Goal: Task Accomplishment & Management: Use online tool/utility

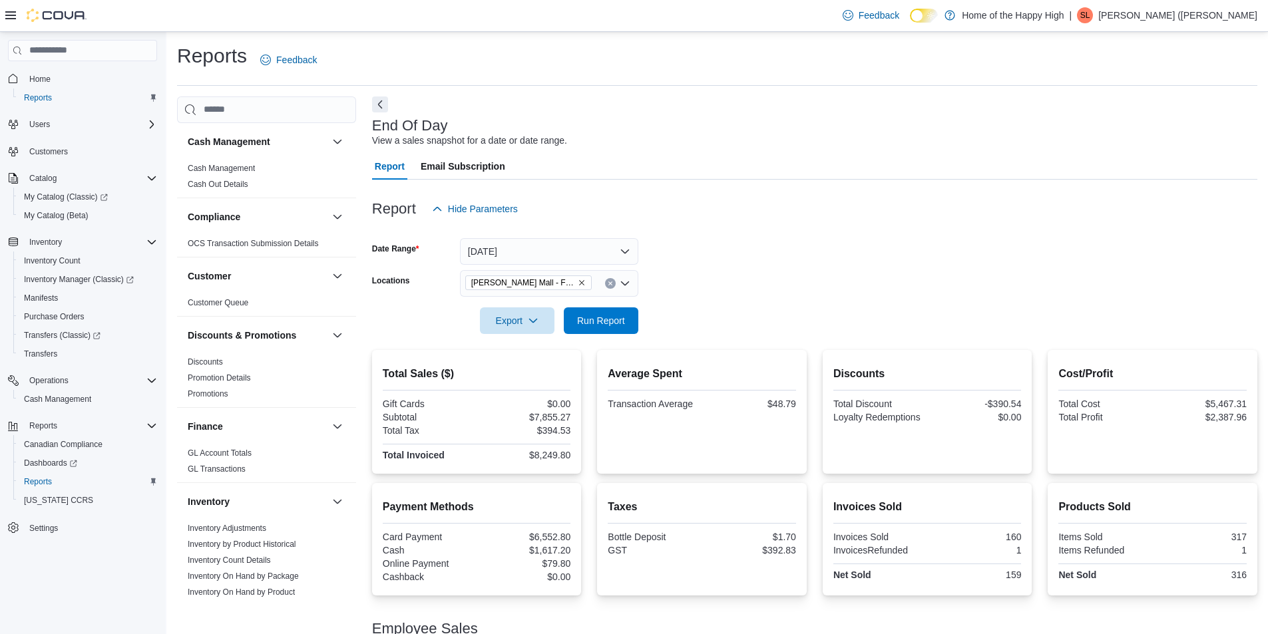
click at [542, 236] on div at bounding box center [814, 230] width 885 height 16
click at [535, 242] on button "[DATE]" at bounding box center [549, 251] width 178 height 27
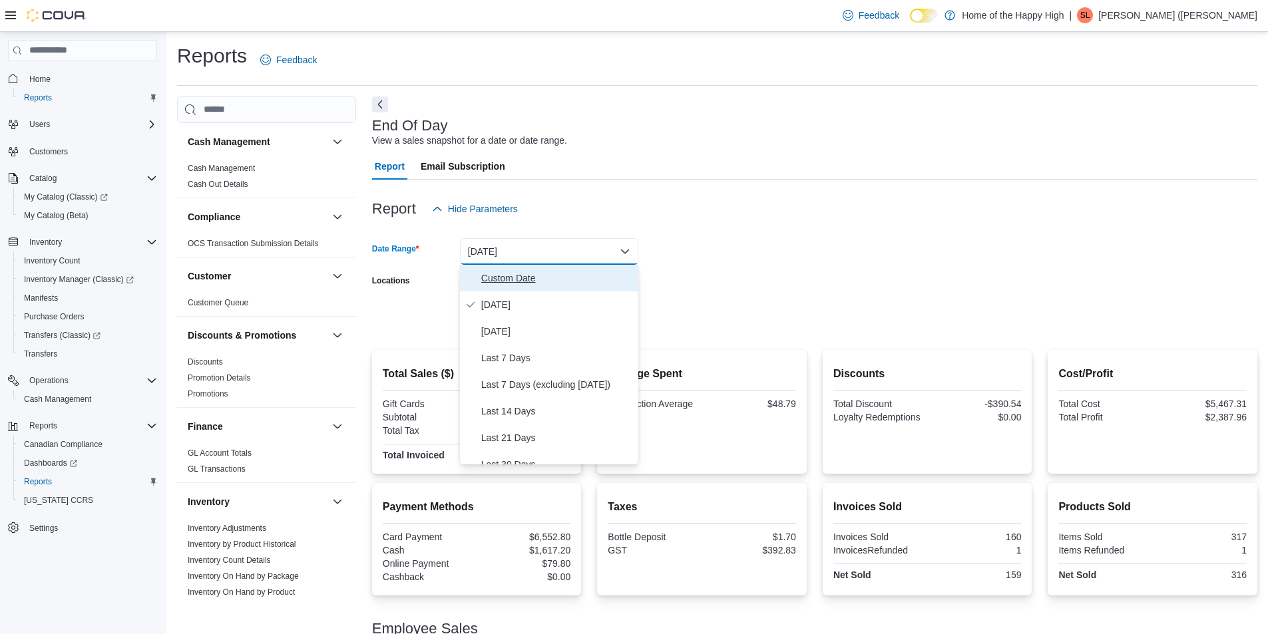
click at [492, 284] on span "Custom Date" at bounding box center [557, 278] width 152 height 16
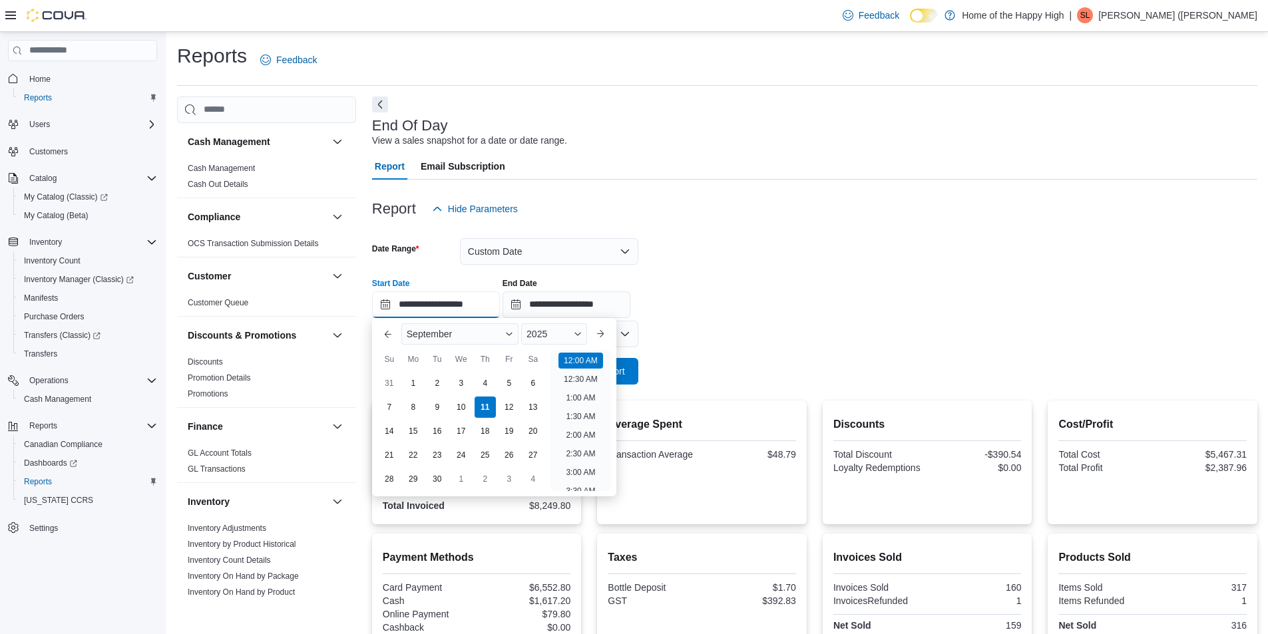
click at [474, 291] on input "**********" at bounding box center [436, 304] width 128 height 27
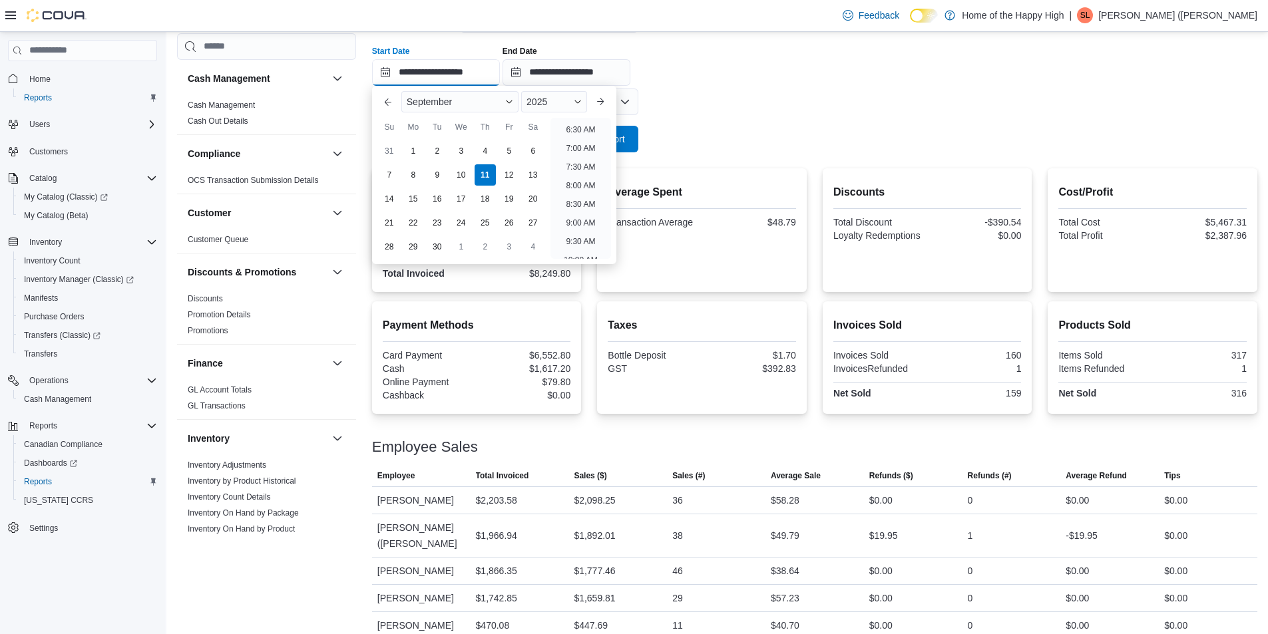
scroll to position [707, 0]
click at [582, 208] on li "9:00 PM" at bounding box center [580, 204] width 41 height 16
type input "**********"
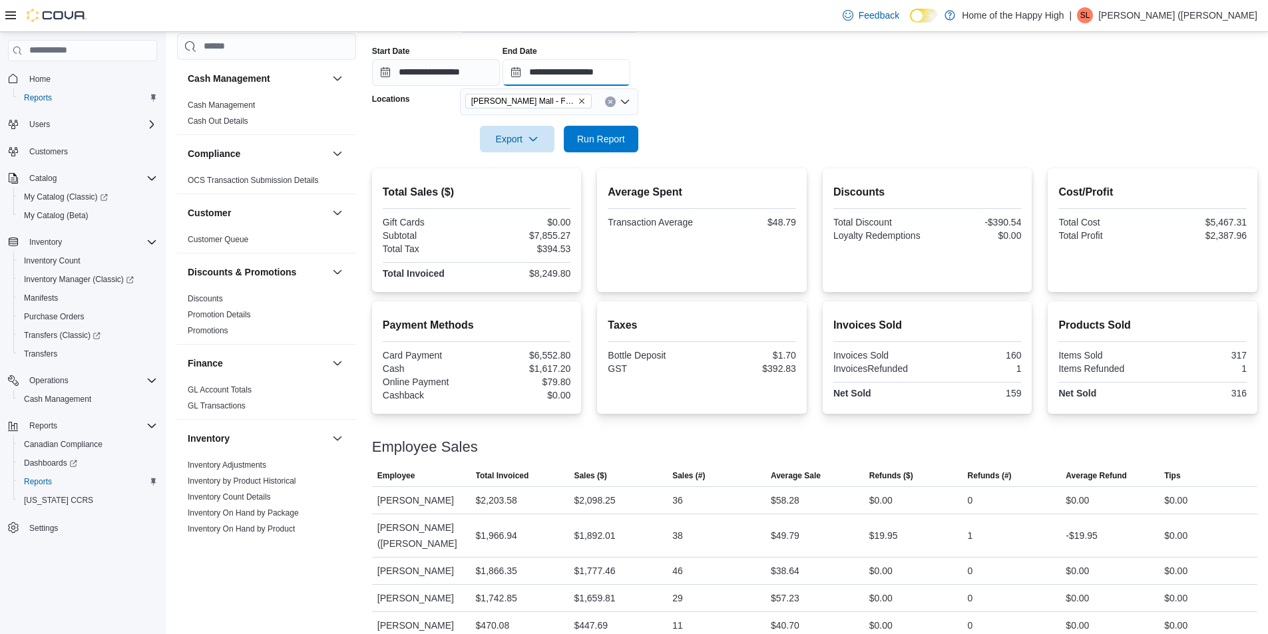
click at [622, 73] on input "**********" at bounding box center [566, 72] width 128 height 27
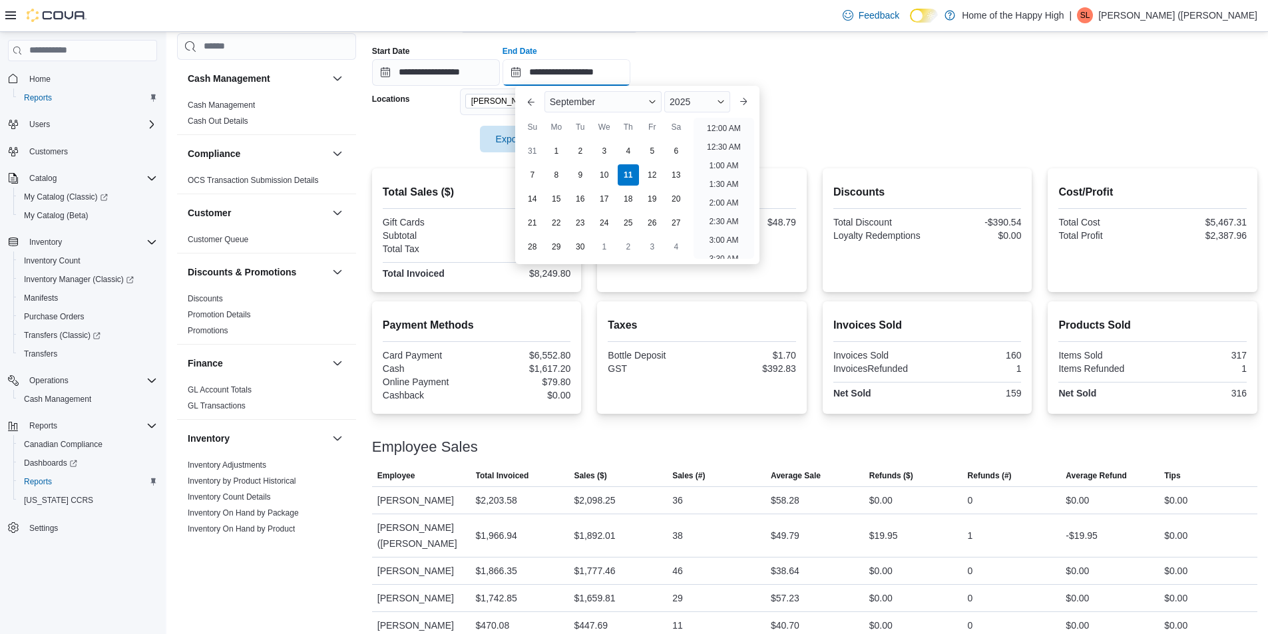
scroll to position [756, 0]
click at [715, 188] on li "10:00 PM" at bounding box center [723, 192] width 45 height 16
type input "**********"
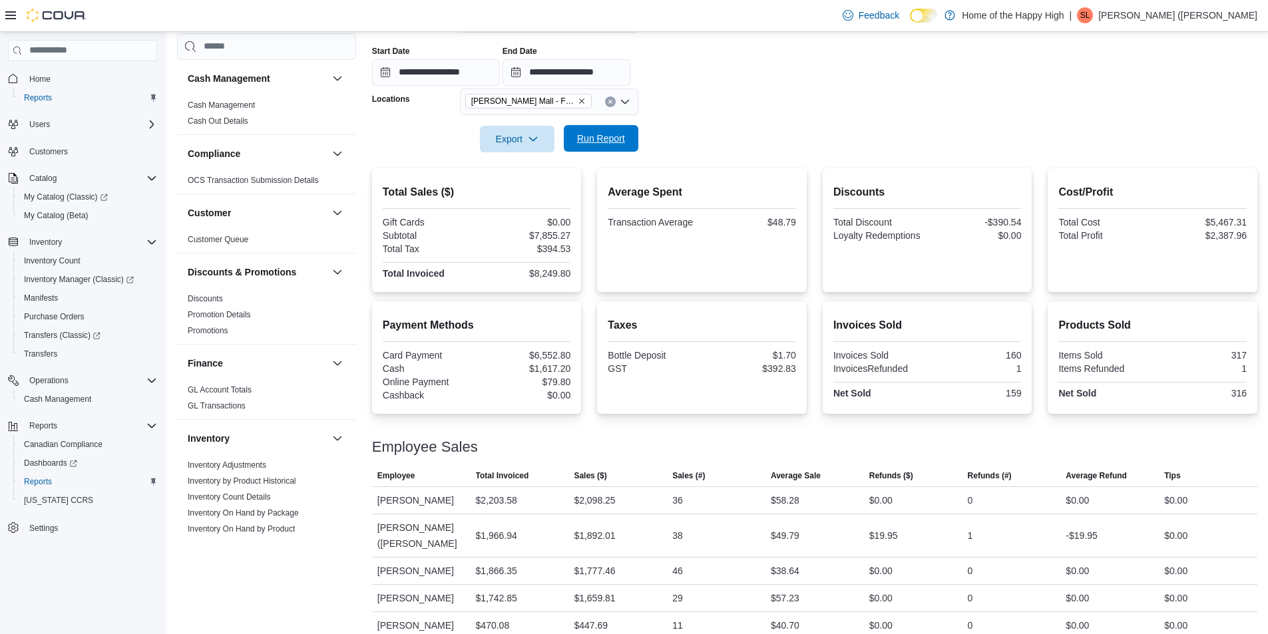
click at [620, 151] on span "Run Report" at bounding box center [601, 138] width 59 height 27
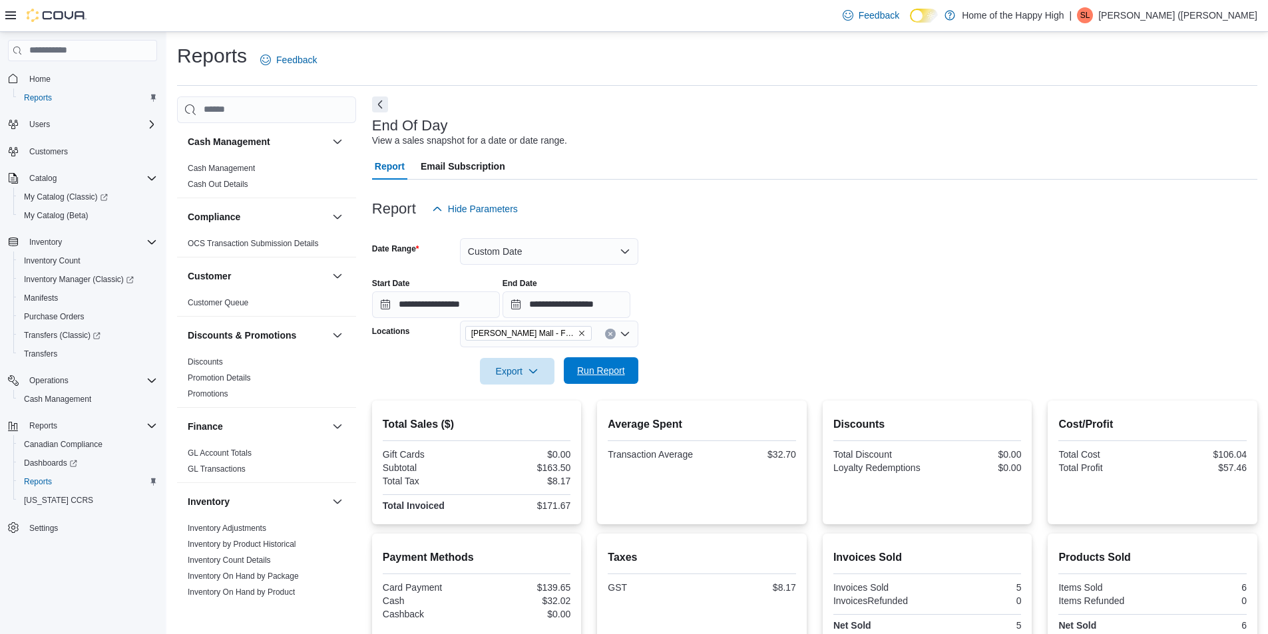
click at [590, 365] on span "Run Report" at bounding box center [601, 370] width 48 height 13
click at [589, 383] on span "Run Report" at bounding box center [601, 370] width 59 height 27
click at [502, 235] on div at bounding box center [814, 230] width 885 height 16
click at [502, 241] on button "Custom Date" at bounding box center [549, 251] width 178 height 27
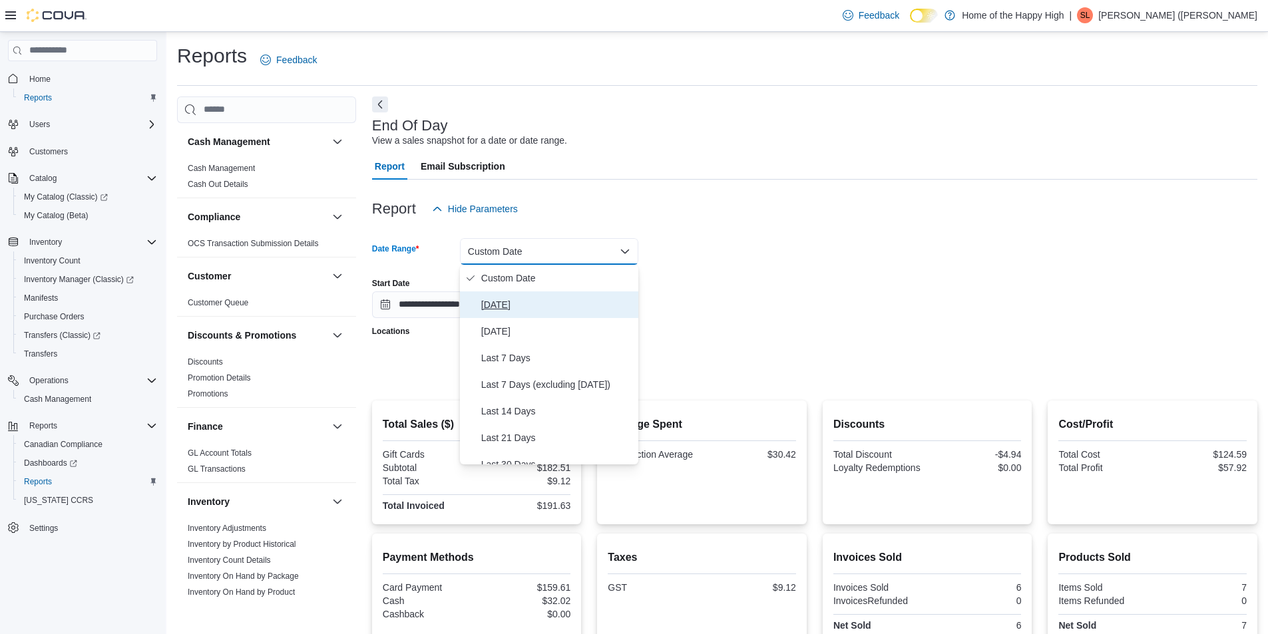
click at [490, 299] on span "[DATE]" at bounding box center [557, 305] width 152 height 16
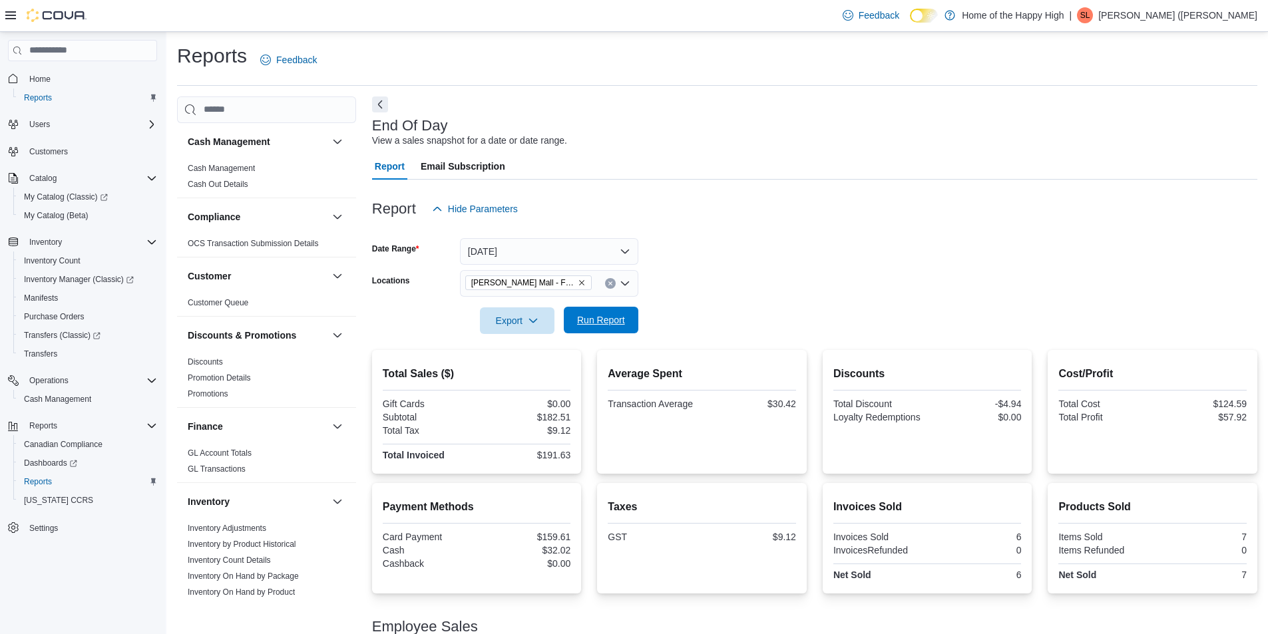
click at [596, 324] on span "Run Report" at bounding box center [601, 319] width 48 height 13
click at [621, 330] on span "Run Report" at bounding box center [601, 320] width 59 height 27
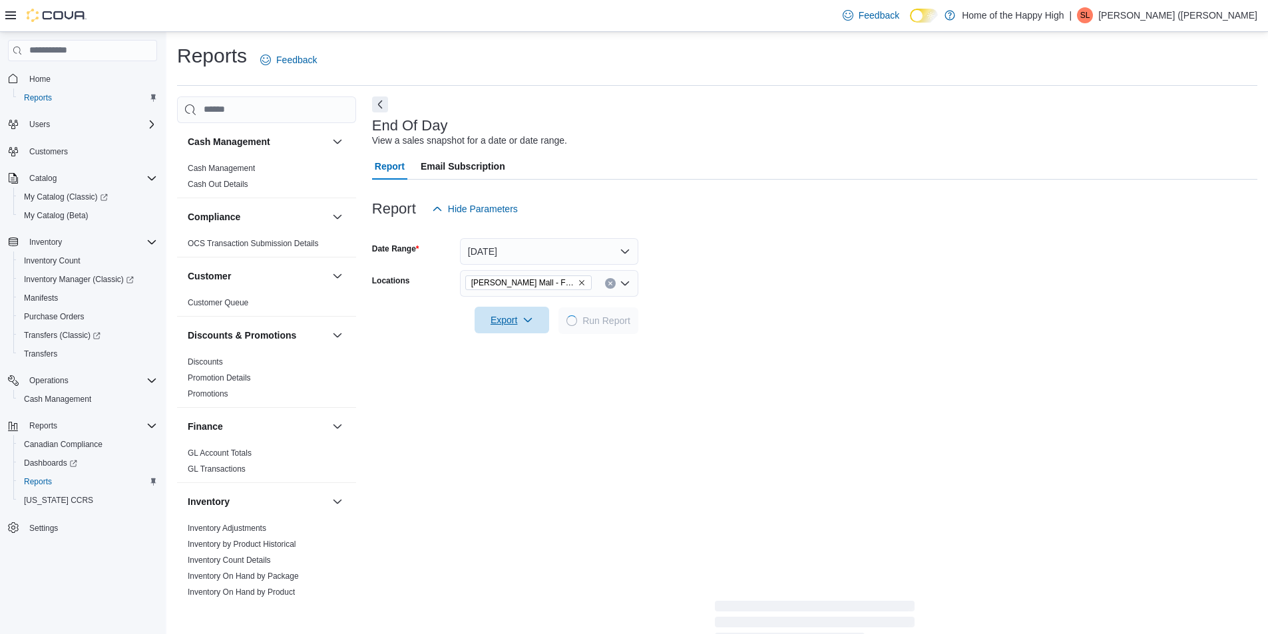
click at [500, 319] on span "Export" at bounding box center [511, 320] width 59 height 27
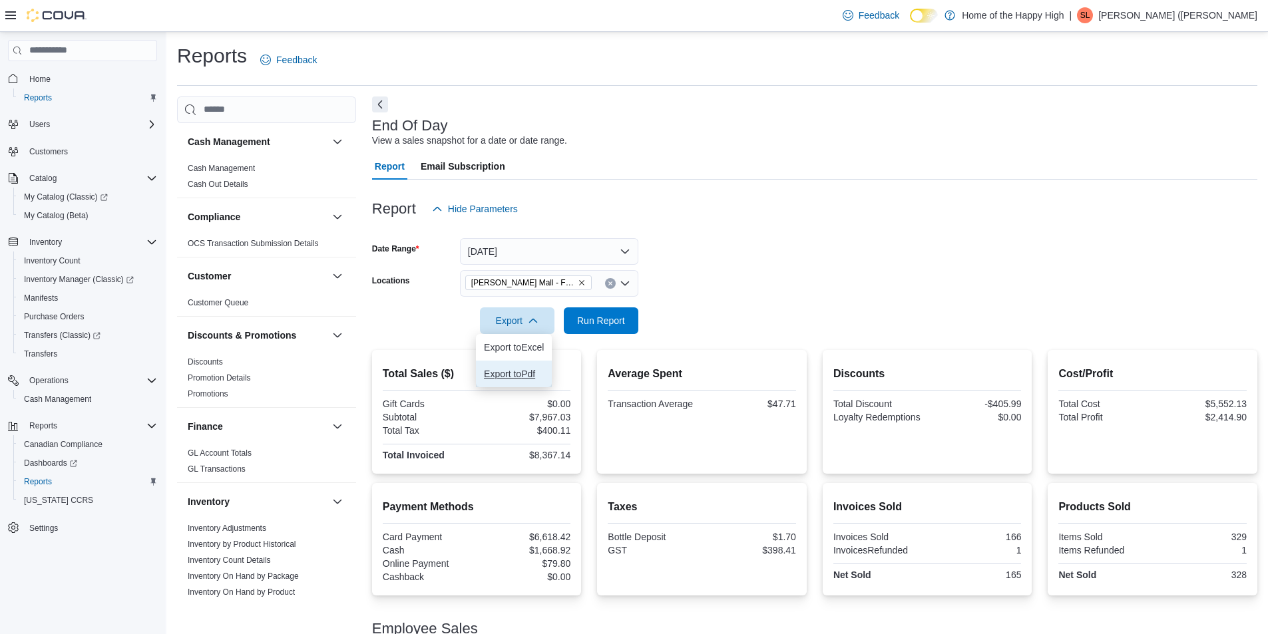
click at [540, 373] on span "Export to Pdf" at bounding box center [514, 374] width 60 height 11
